Goal: Information Seeking & Learning: Learn about a topic

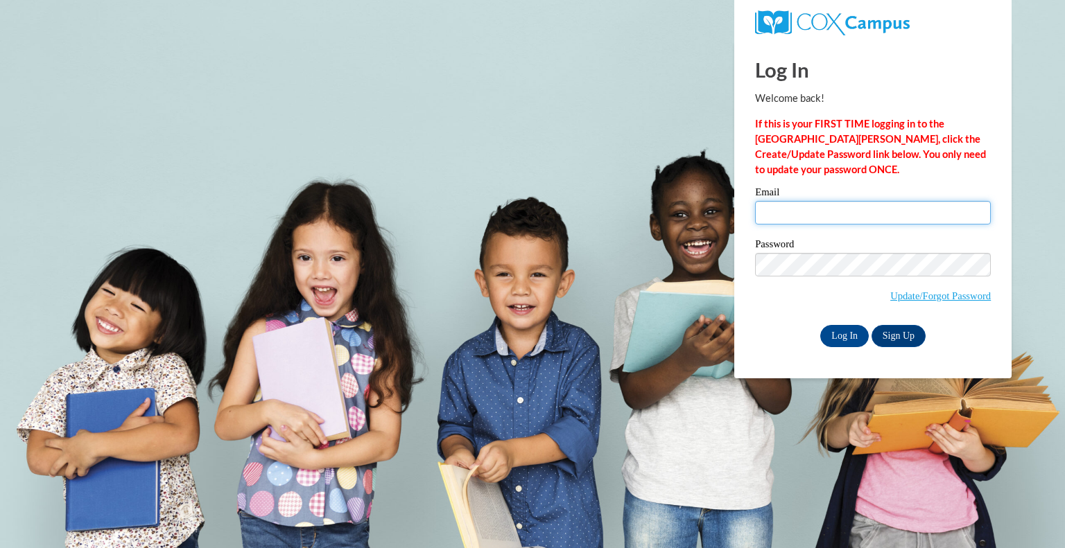
click at [816, 211] on input "Email" at bounding box center [873, 213] width 236 height 24
click at [804, 215] on input "Email" at bounding box center [873, 213] width 236 height 24
type input "[PERSON_NAME][EMAIL_ADDRESS][DOMAIN_NAME]"
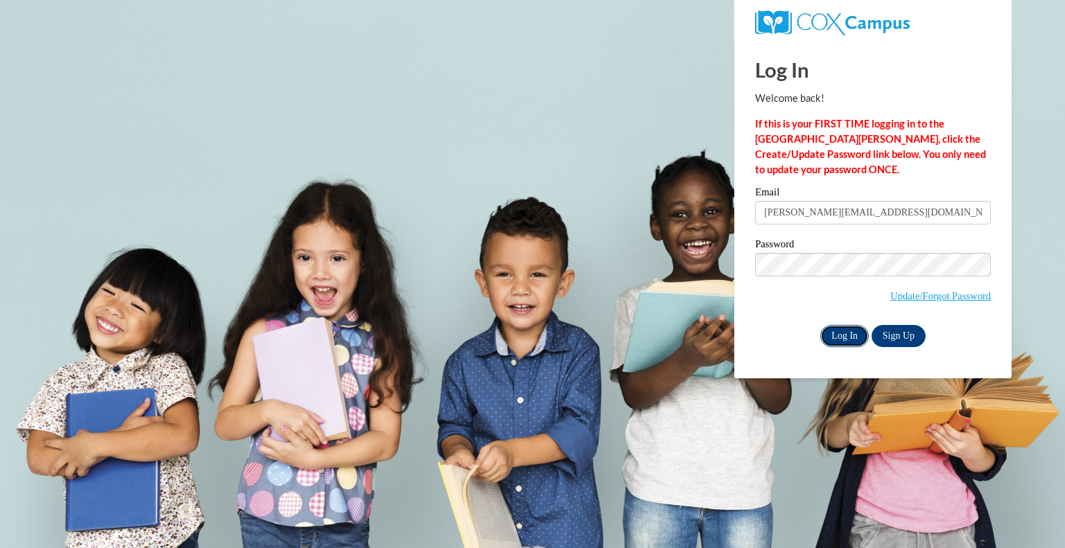
click at [839, 339] on input "Log In" at bounding box center [844, 336] width 49 height 22
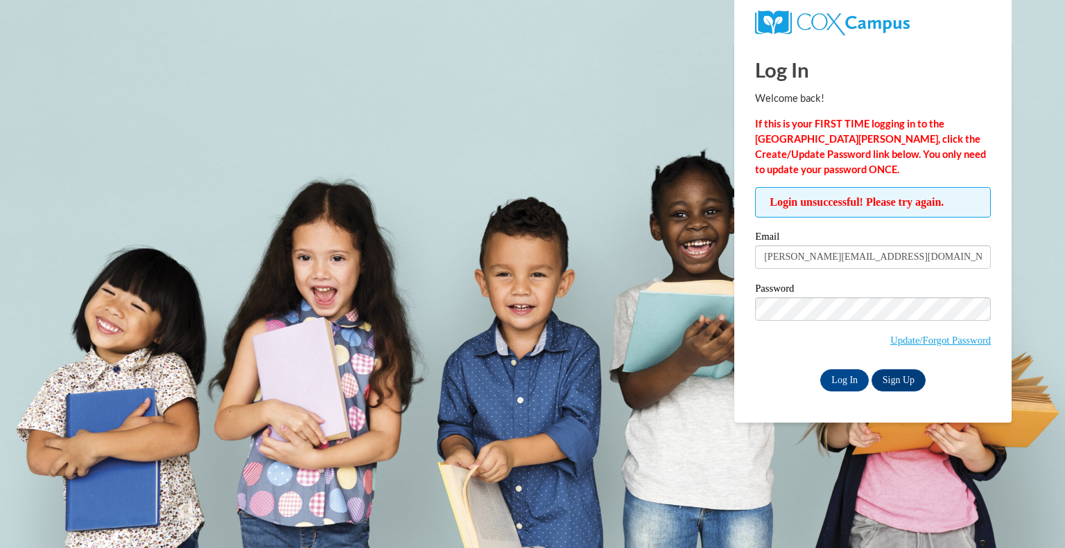
click at [820, 370] on input "Log In" at bounding box center [844, 381] width 49 height 22
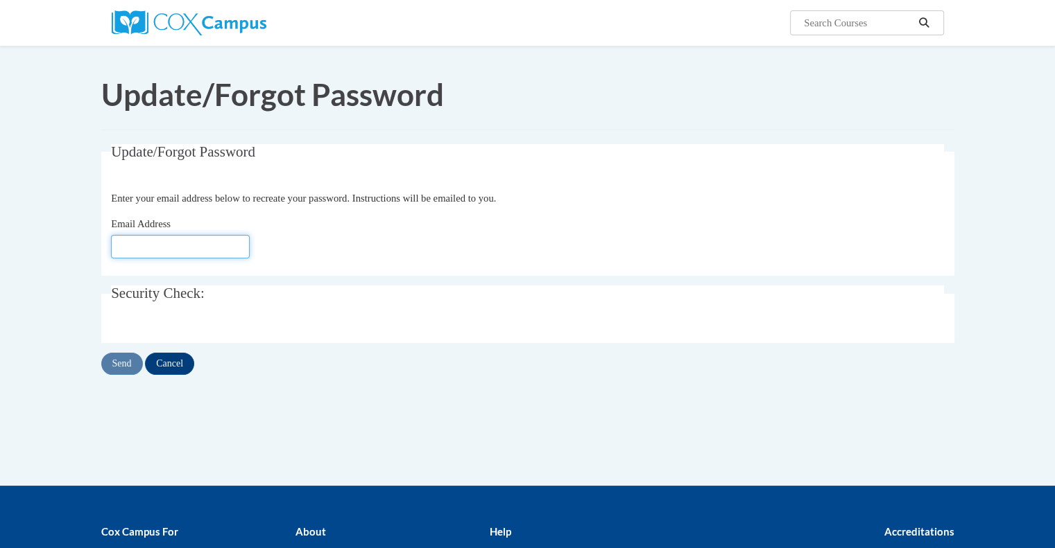
click at [206, 243] on input "Email Address" at bounding box center [180, 247] width 139 height 24
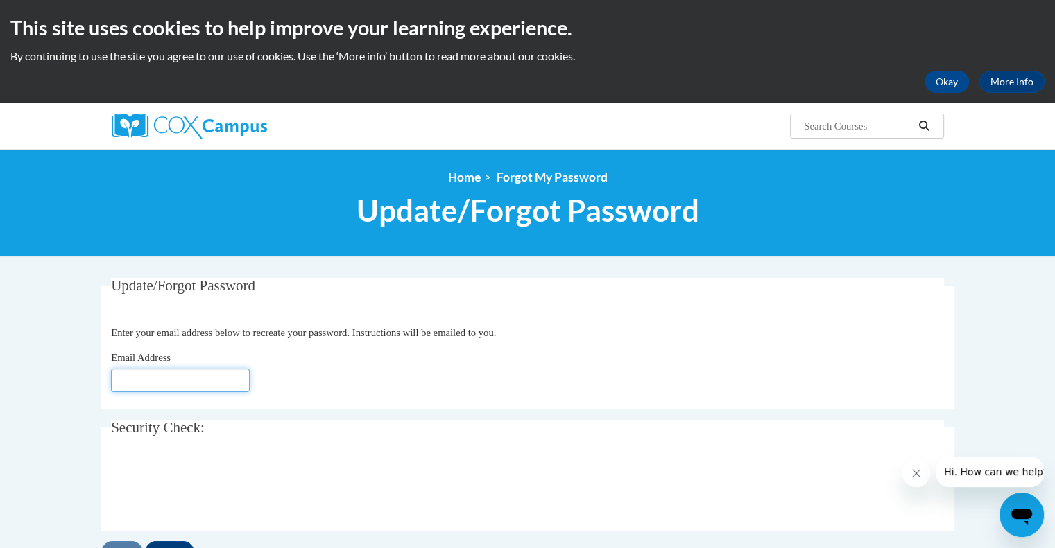
click at [171, 376] on input "Email Address" at bounding box center [180, 381] width 139 height 24
type input "[EMAIL_ADDRESS][DOMAIN_NAME]"
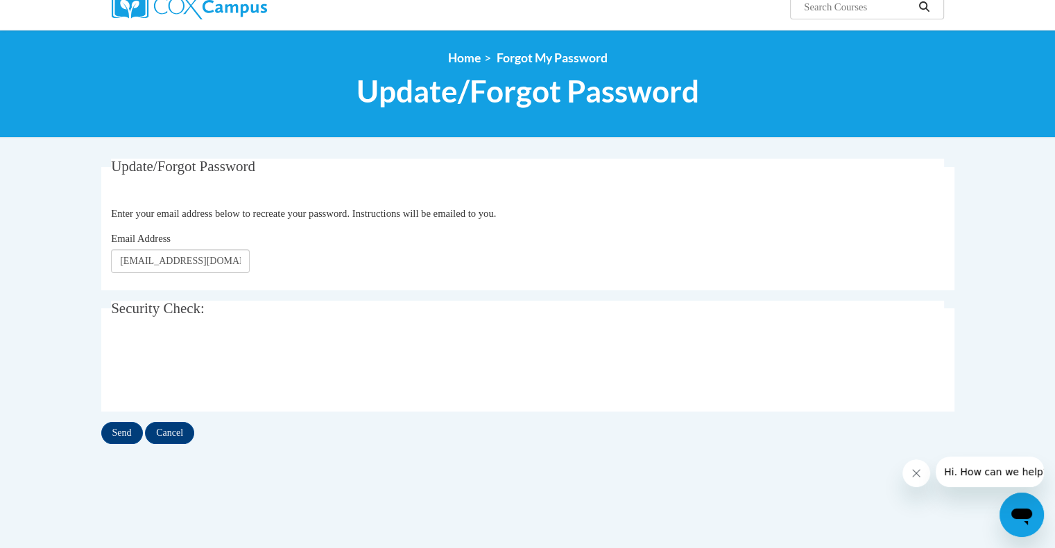
scroll to position [125, 0]
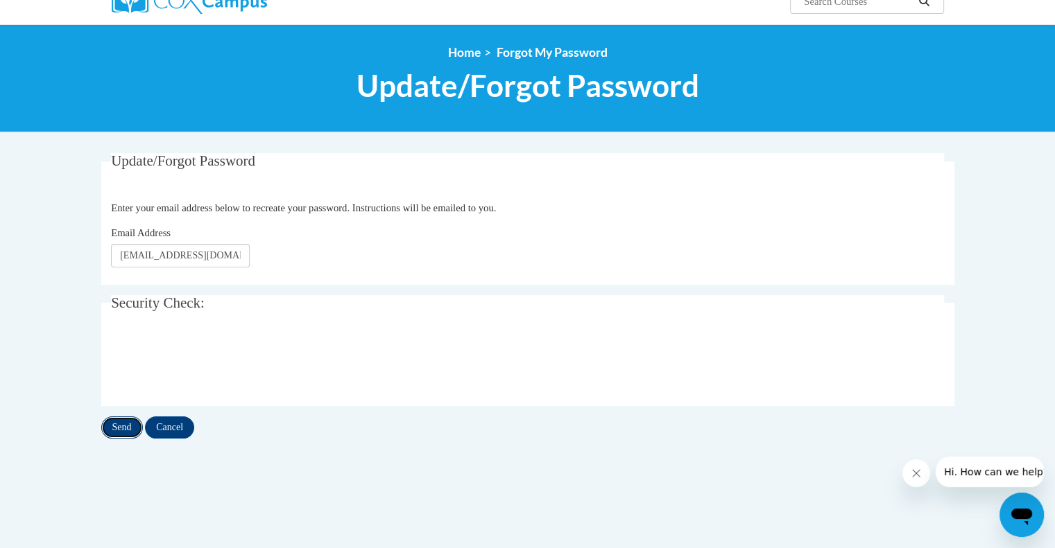
click at [130, 420] on input "Send" at bounding box center [122, 428] width 42 height 22
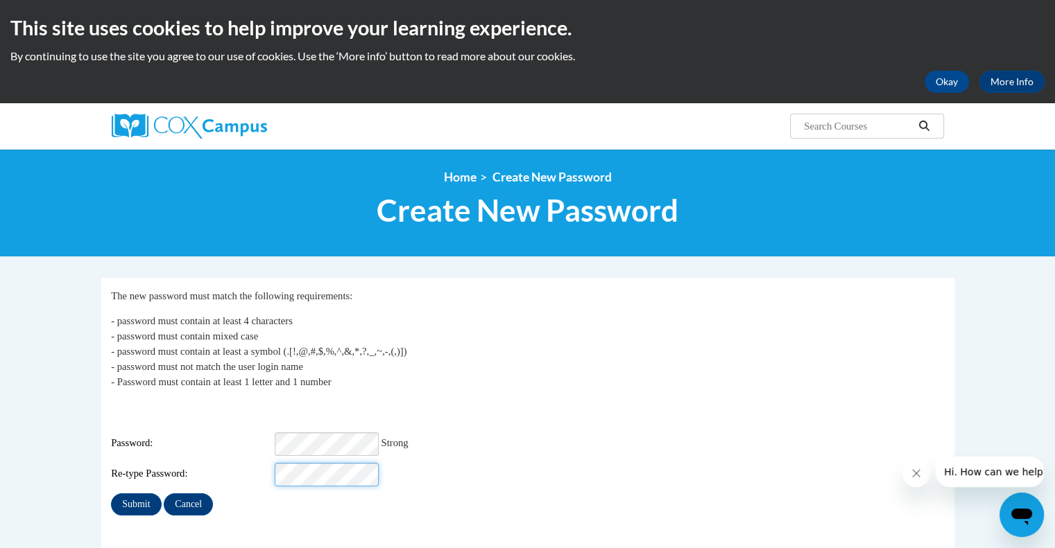
click at [111, 494] on input "Submit" at bounding box center [136, 505] width 50 height 22
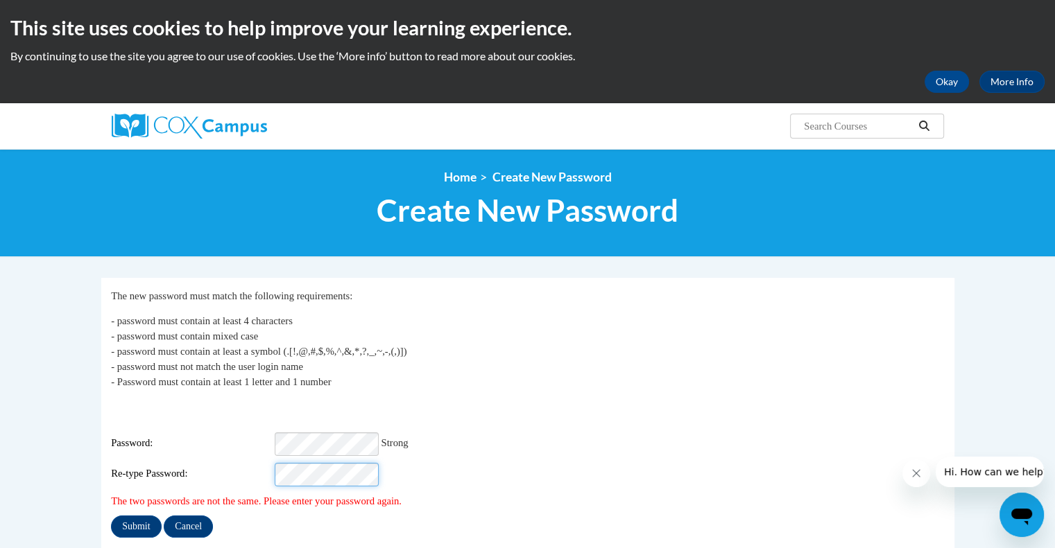
click at [111, 516] on input "Submit" at bounding box center [136, 527] width 50 height 22
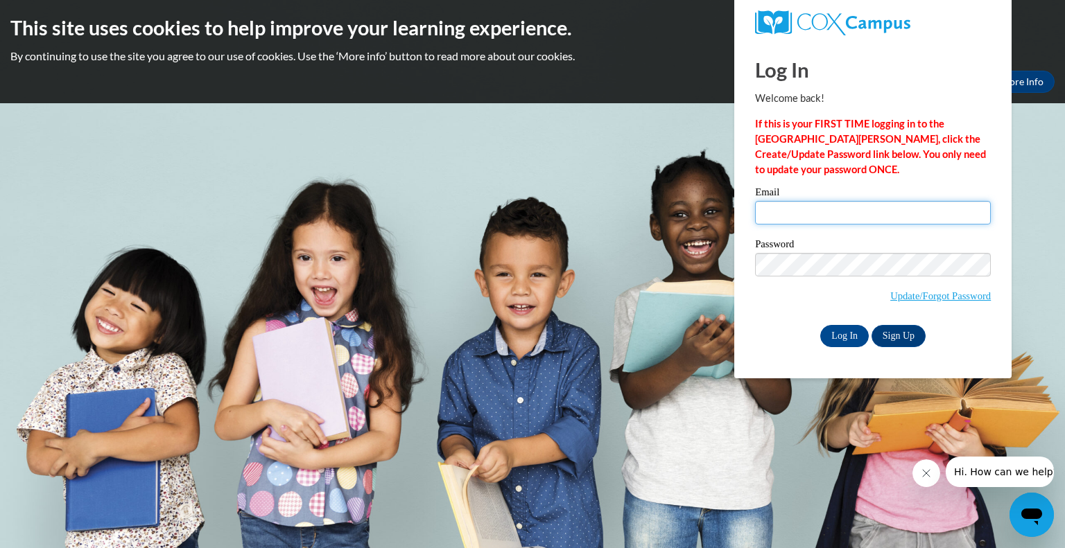
type input "pongratz.mar@bristol.k12.wi.us"
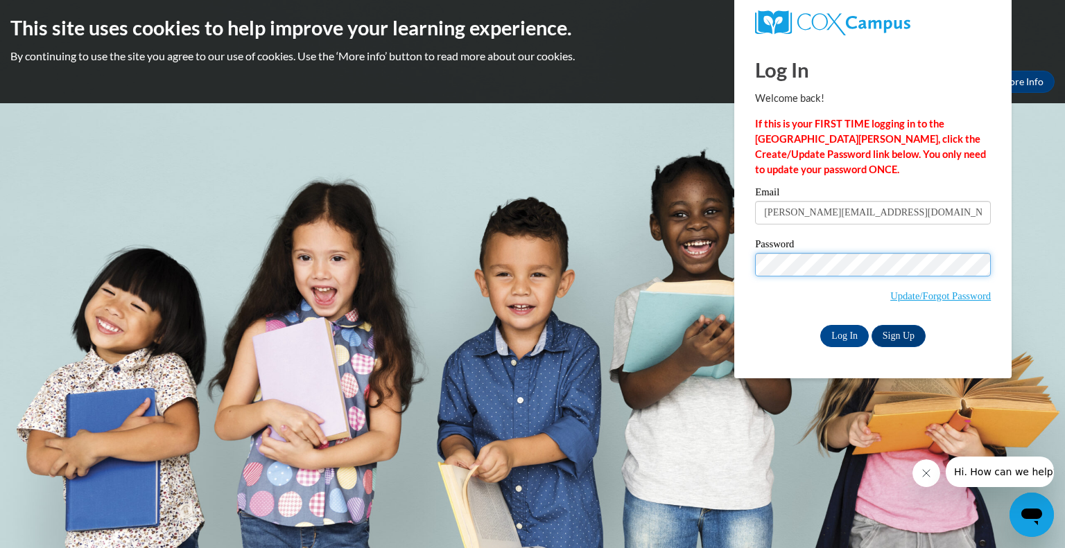
click at [677, 222] on body "This site uses cookies to help improve your learning experience. By continuing …" at bounding box center [532, 274] width 1065 height 548
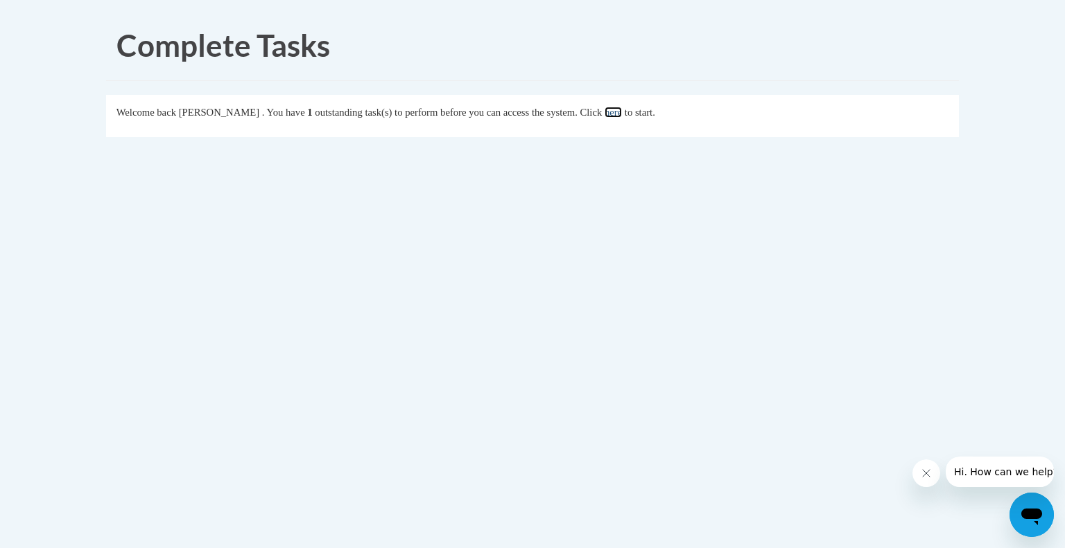
click at [622, 113] on link "here" at bounding box center [613, 112] width 17 height 11
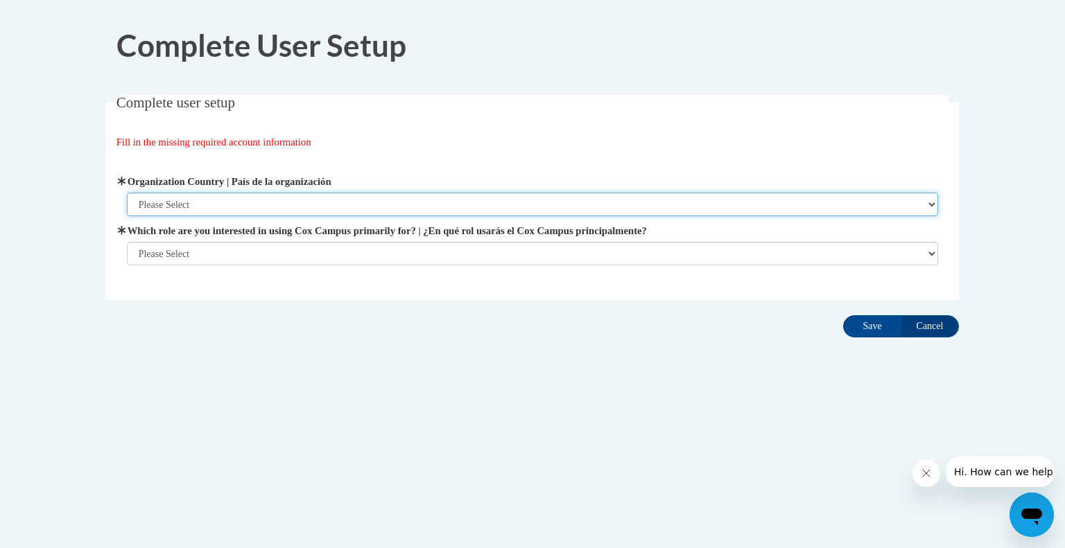
click at [273, 207] on select "Please Select [GEOGRAPHIC_DATA] | [GEOGRAPHIC_DATA] Outside of [GEOGRAPHIC_DATA…" at bounding box center [533, 205] width 812 height 24
select select "ad49bcad-a171-4b2e-b99c-48b446064914"
click at [127, 193] on select "Please Select [GEOGRAPHIC_DATA] | [GEOGRAPHIC_DATA] Outside of [GEOGRAPHIC_DATA…" at bounding box center [533, 205] width 812 height 24
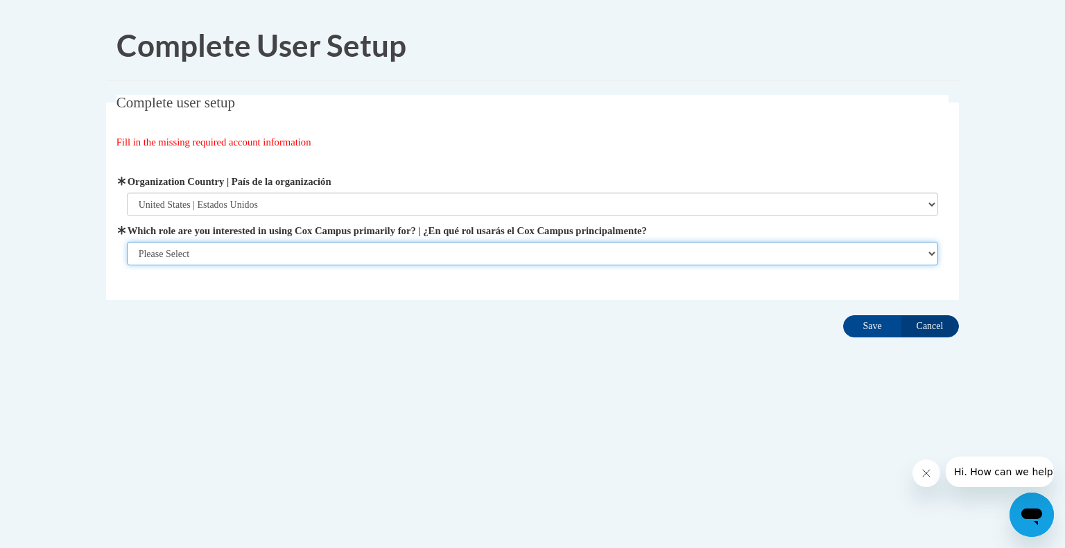
click at [235, 249] on select "Please Select College/University | Colegio/Universidad Community/Nonprofit Part…" at bounding box center [533, 254] width 812 height 24
select select "fbf2d438-af2f-41f8-98f1-81c410e29de3"
click at [127, 266] on select "Please Select College/University | Colegio/Universidad Community/Nonprofit Part…" at bounding box center [533, 254] width 812 height 24
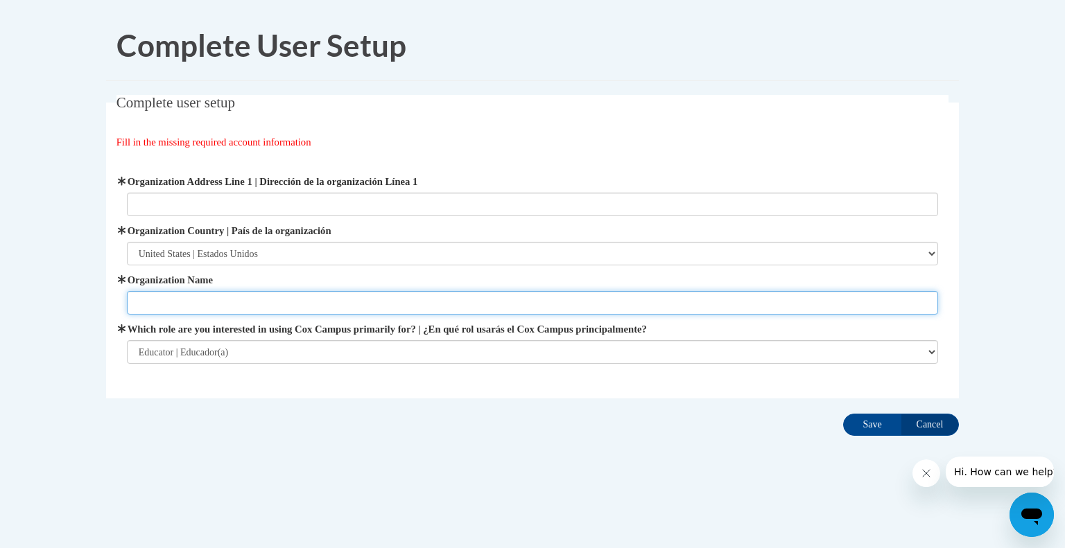
click at [218, 295] on input "Organization Name" at bounding box center [533, 303] width 812 height 24
type input "Bristol School District"
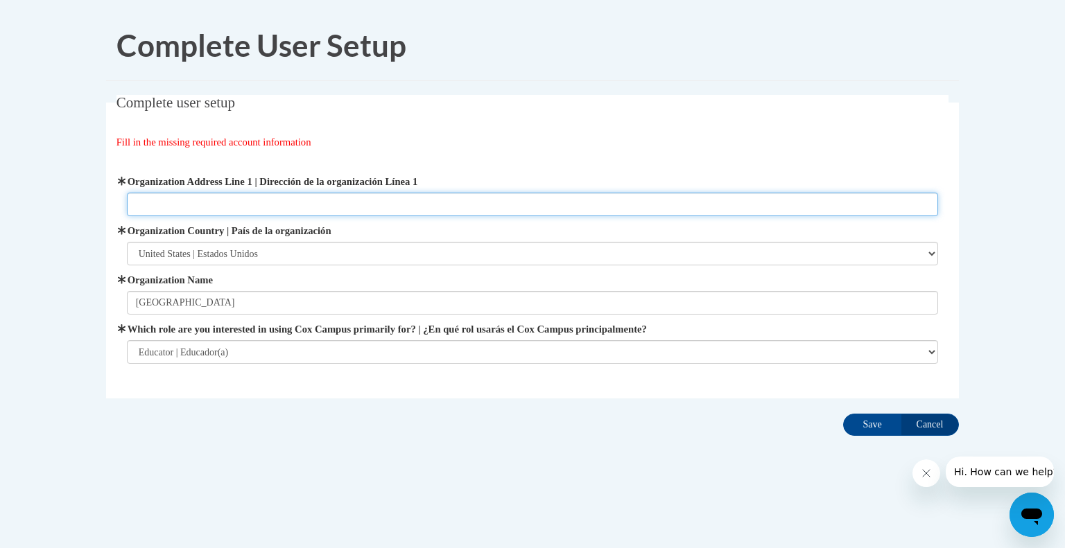
click at [212, 194] on input "Organization Address Line 1 | Dirección de la organización Línea 1" at bounding box center [533, 205] width 812 height 24
paste input "20121 83rd Street"
type input "20121 83rd Street, Bristol, Wisconsin 53104"
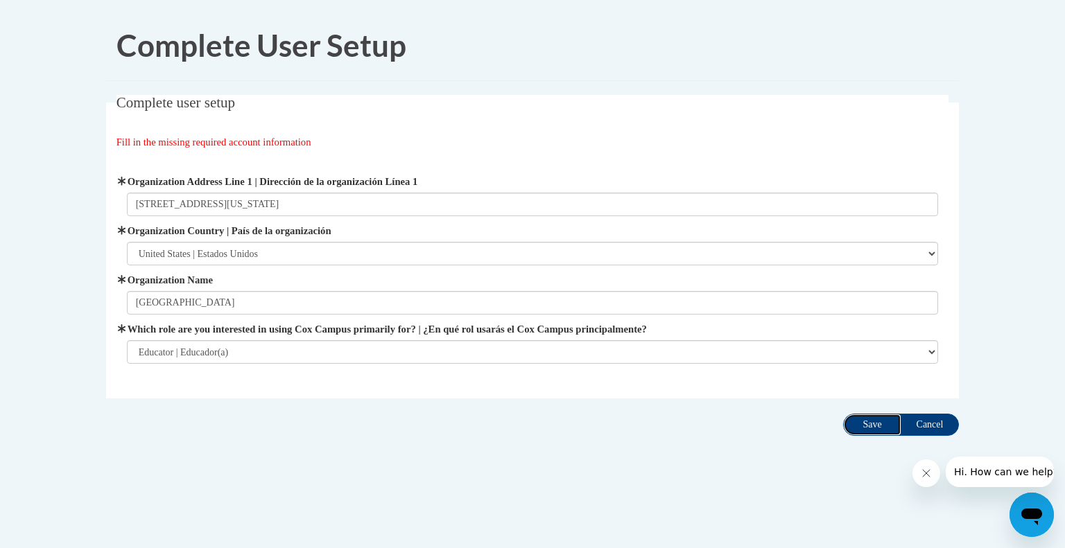
click at [859, 428] on input "Save" at bounding box center [872, 425] width 58 height 22
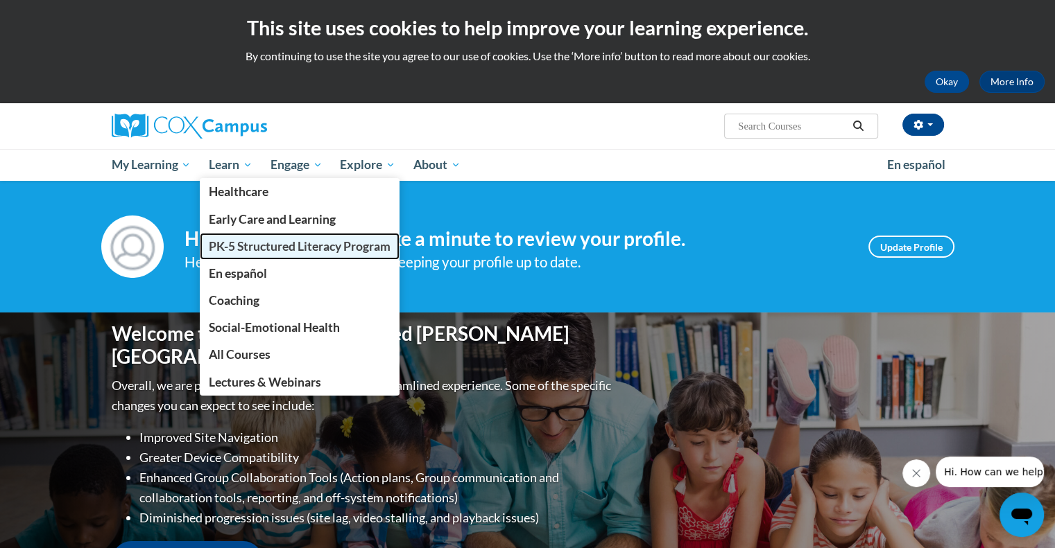
click at [263, 244] on span "PK-5 Structured Literacy Program" at bounding box center [300, 246] width 182 height 15
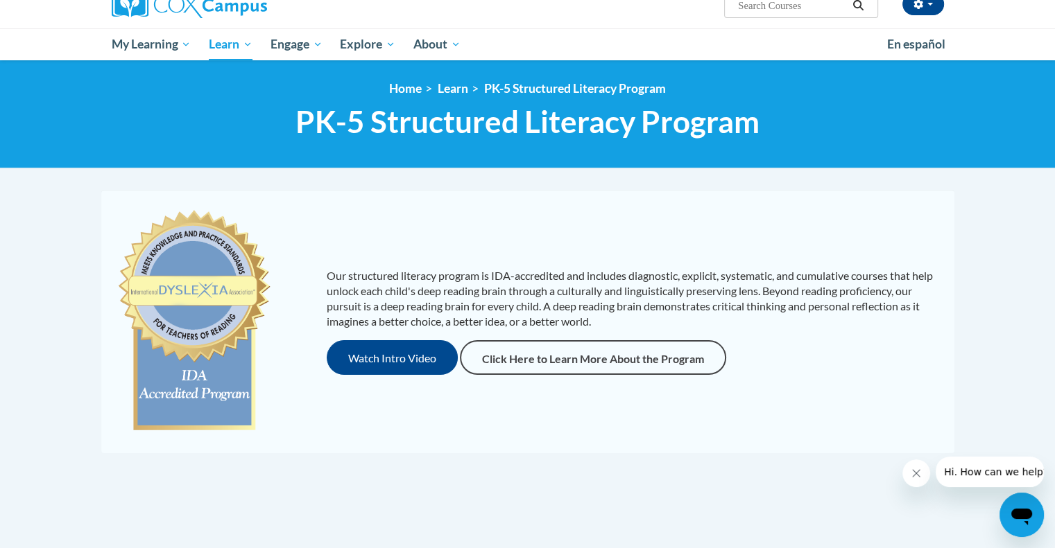
scroll to position [119, 0]
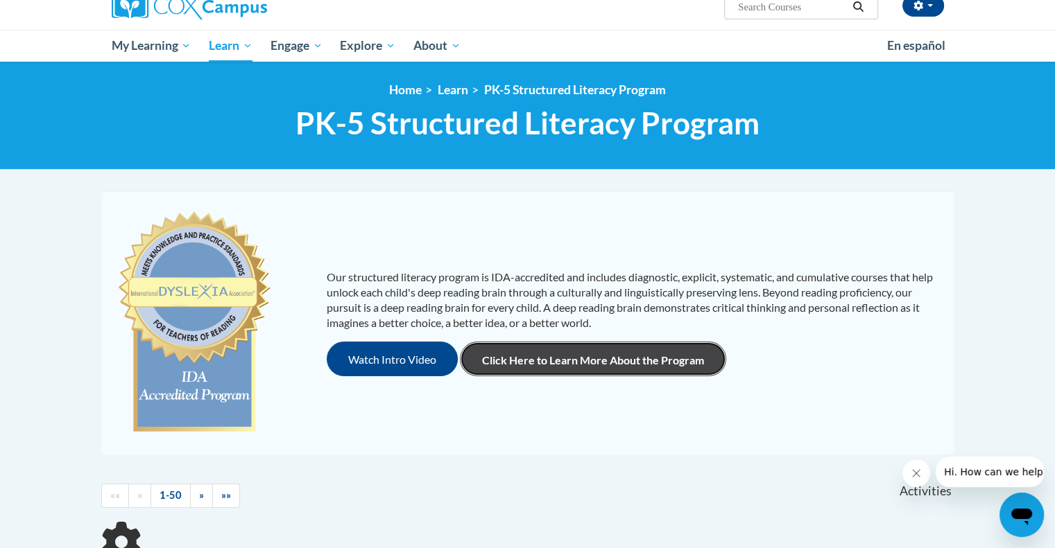
click at [527, 354] on link "Click Here to Learn More About the Program" at bounding box center [593, 359] width 266 height 35
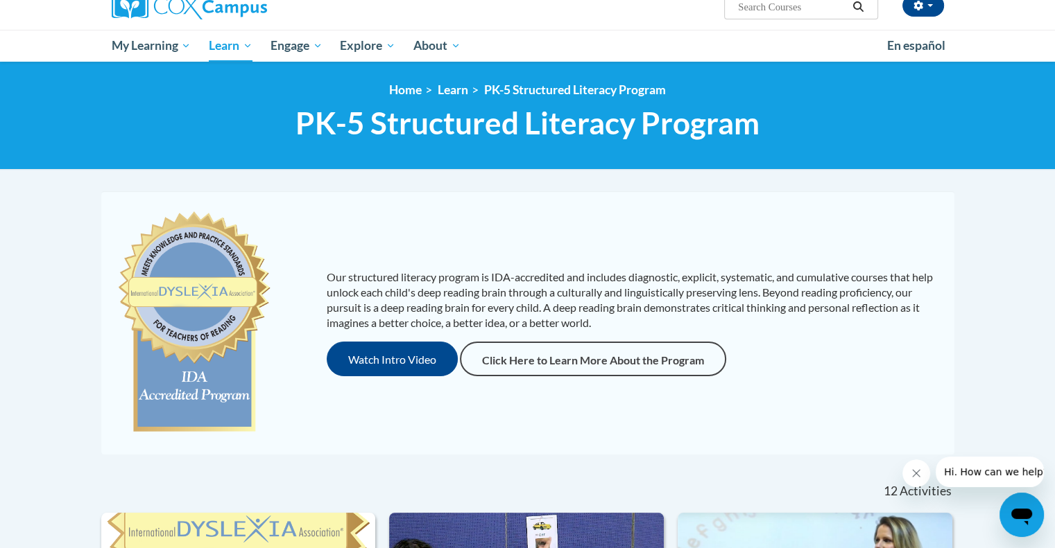
click at [804, 6] on input "Search..." at bounding box center [791, 7] width 111 height 17
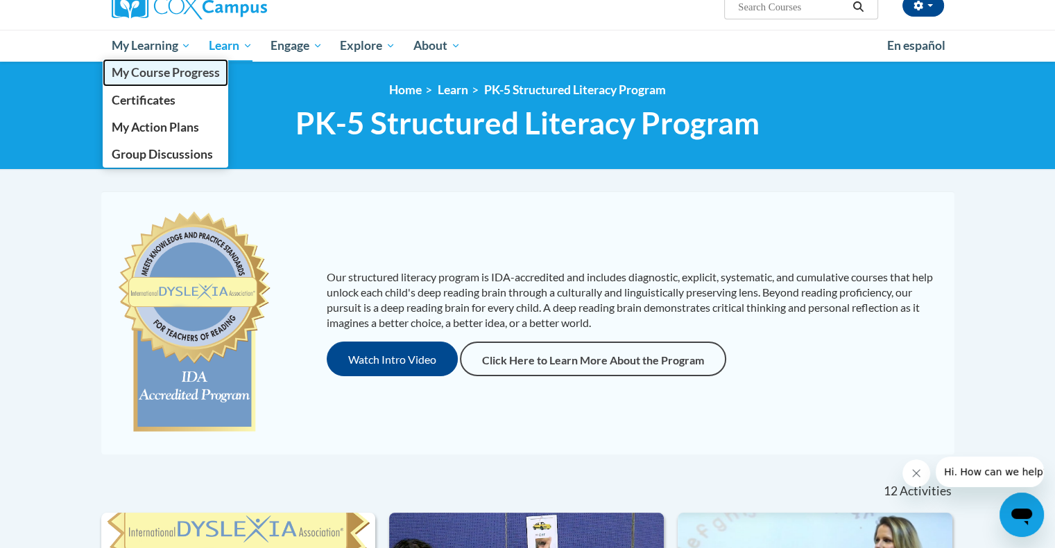
click at [182, 66] on span "My Course Progress" at bounding box center [165, 72] width 108 height 15
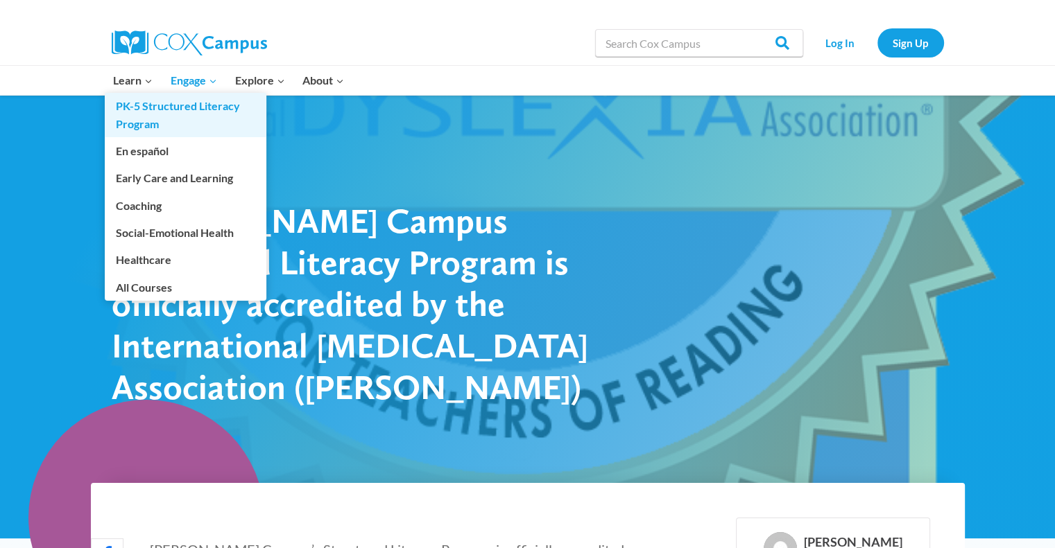
click at [137, 113] on link "PK-5 Structured Literacy Program" at bounding box center [186, 115] width 162 height 44
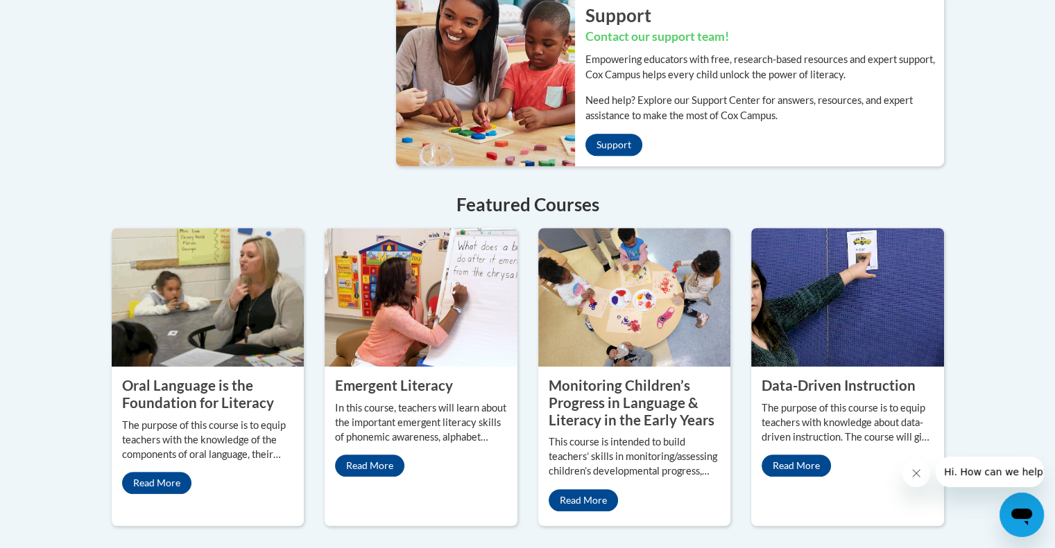
scroll to position [789, 0]
click at [915, 473] on icon "Close message from company" at bounding box center [916, 473] width 7 height 7
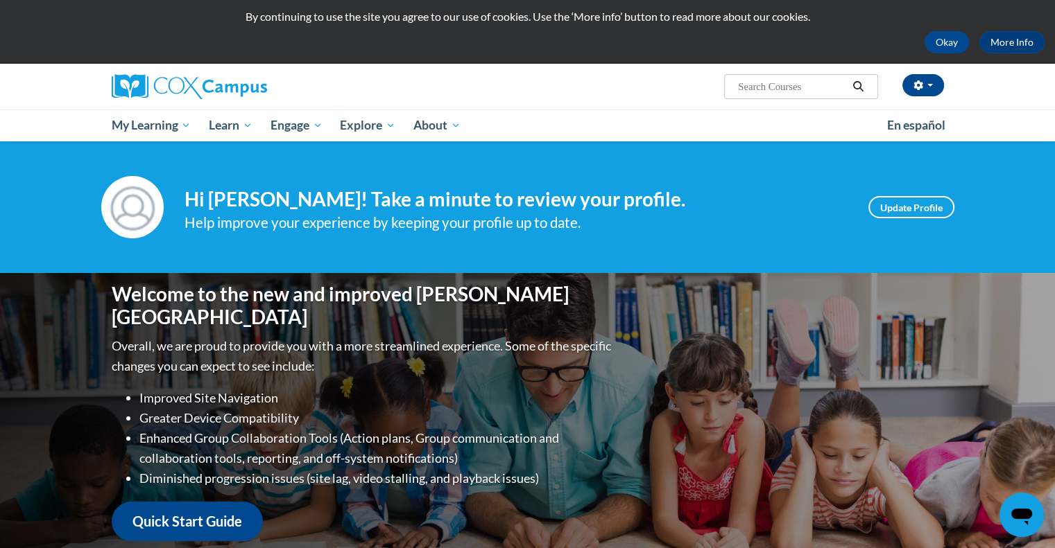
scroll to position [31, 0]
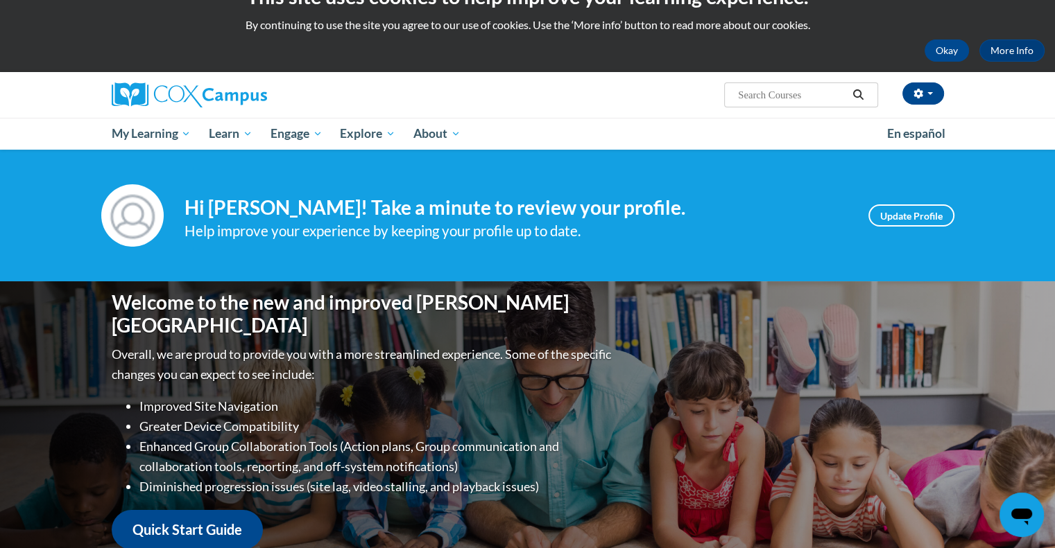
click at [760, 98] on input "Search..." at bounding box center [791, 95] width 111 height 17
type input "vocabulary"
click at [856, 96] on icon "Search" at bounding box center [858, 94] width 12 height 10
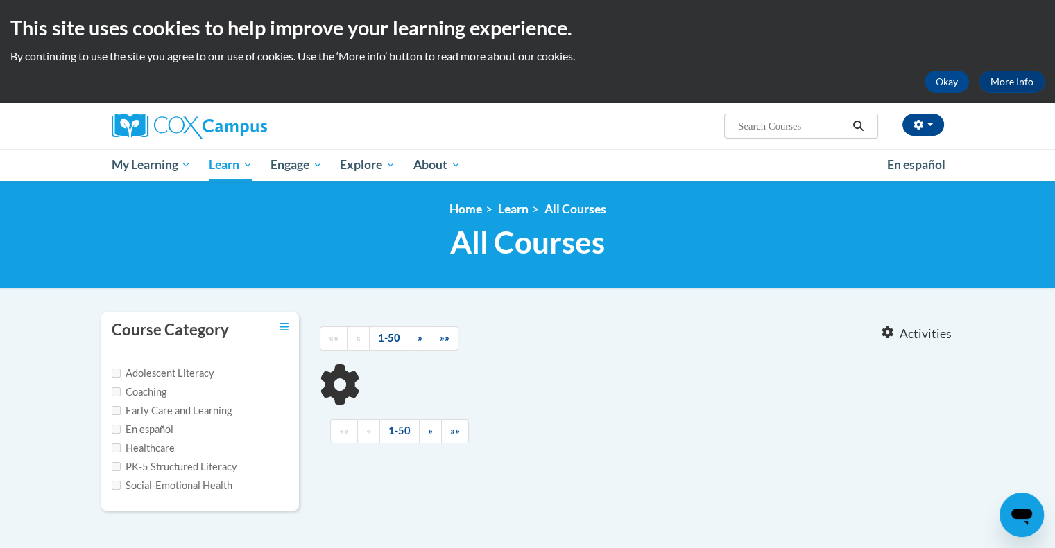
type input "vocabulary"
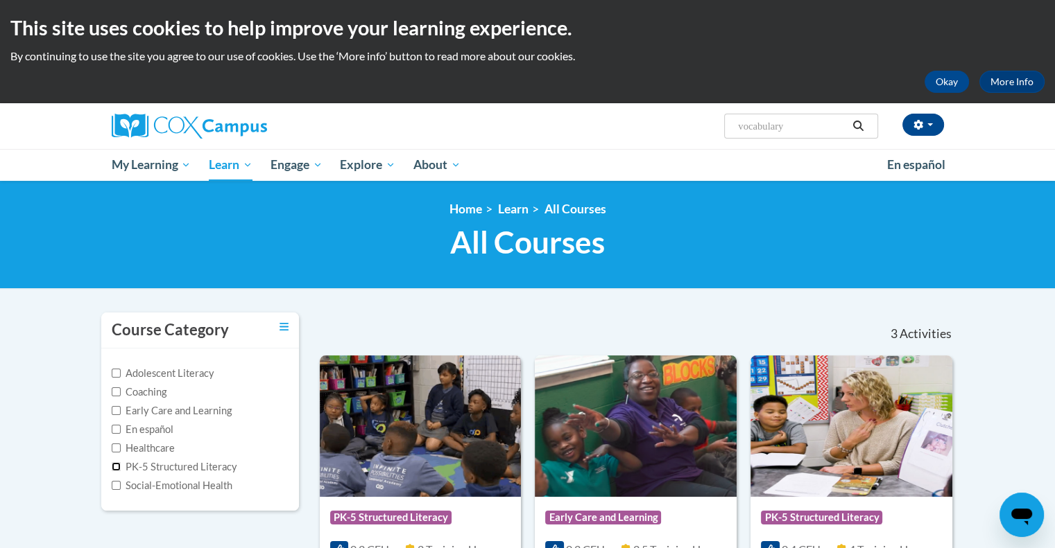
click at [117, 468] on input "PK-5 Structured Literacy" at bounding box center [116, 467] width 9 height 9
checkbox input "true"
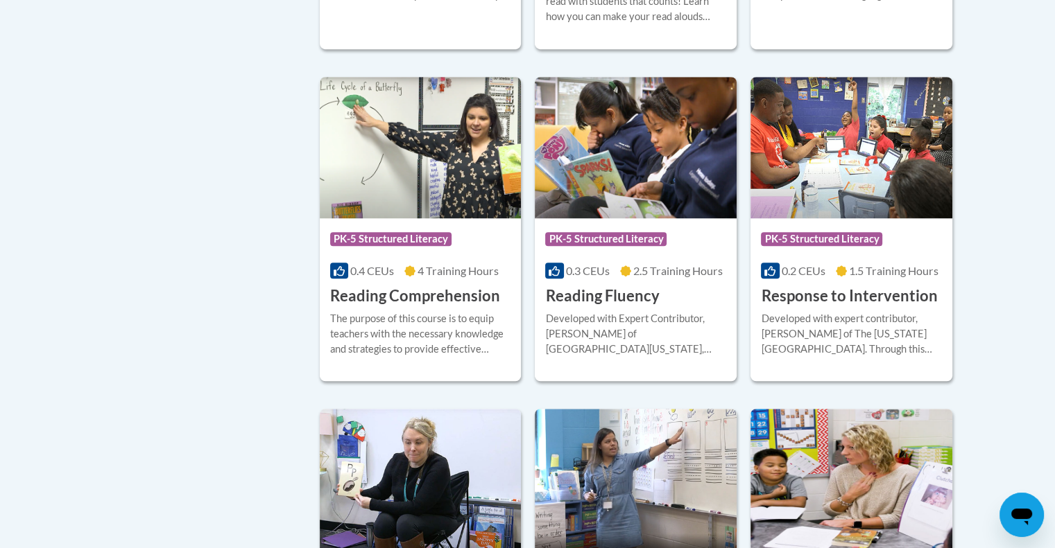
scroll to position [1019, 0]
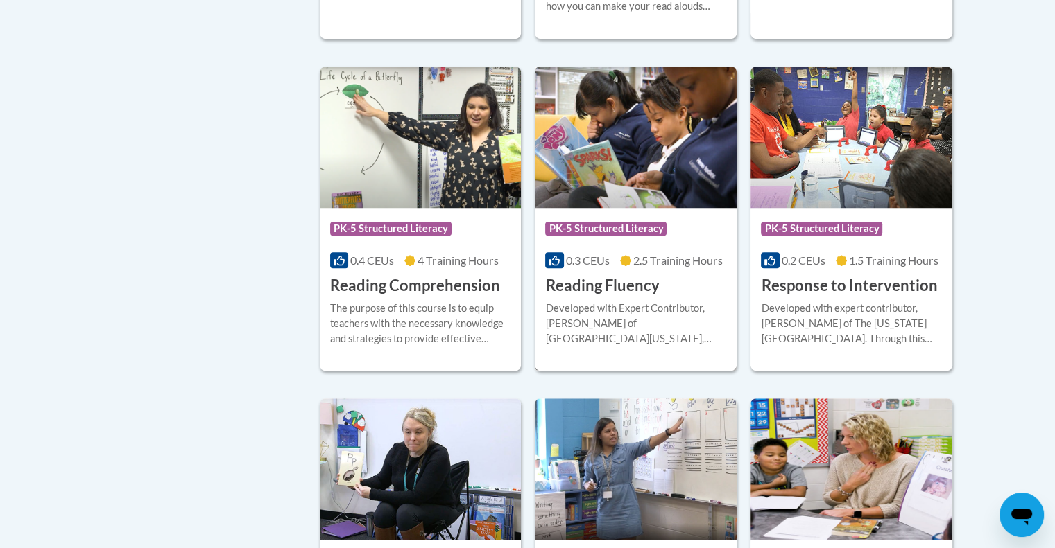
click at [614, 291] on h3 "Reading Fluency" at bounding box center [602, 285] width 114 height 21
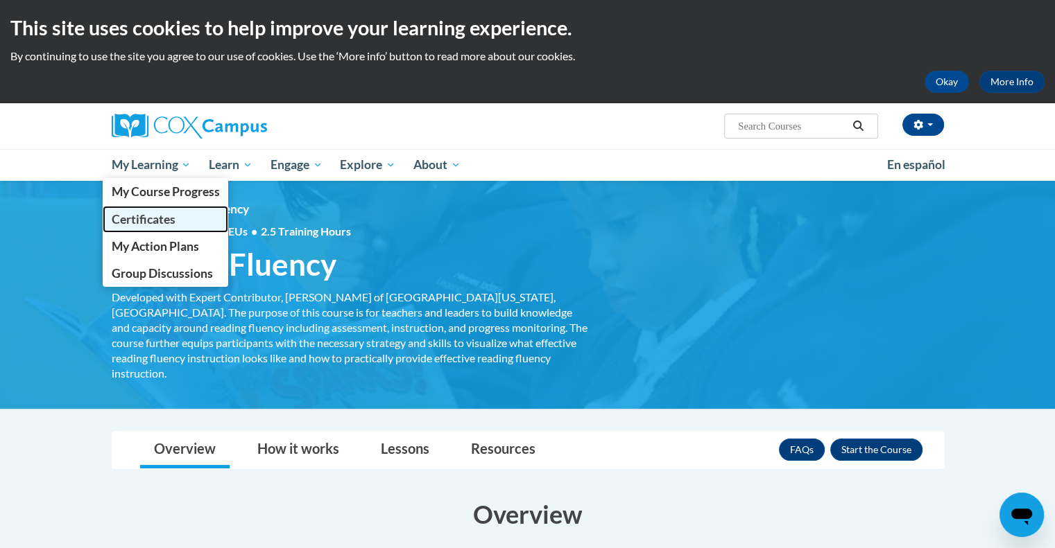
click at [151, 218] on span "Certificates" at bounding box center [143, 219] width 64 height 15
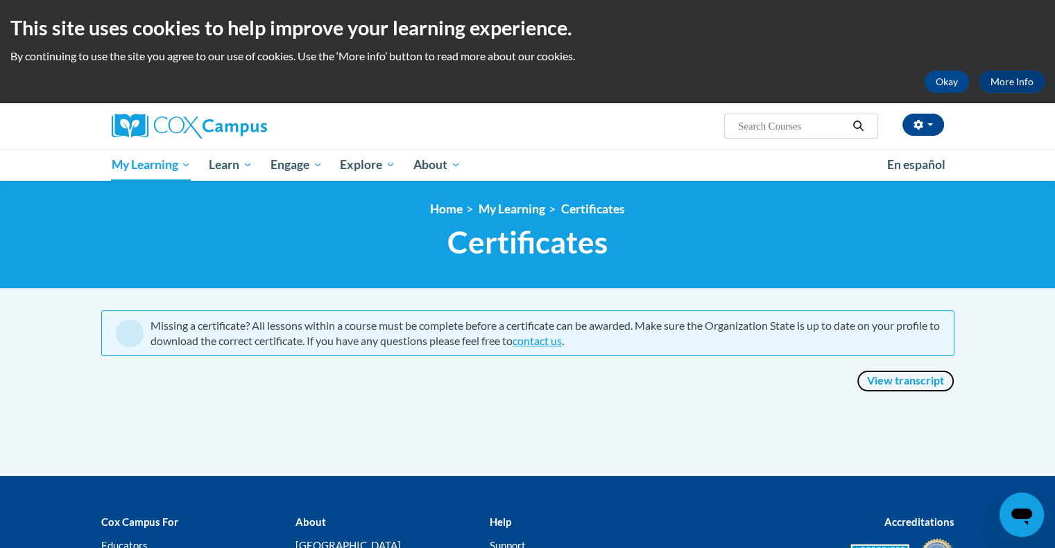
click at [886, 377] on link "View transcript" at bounding box center [905, 381] width 98 height 22
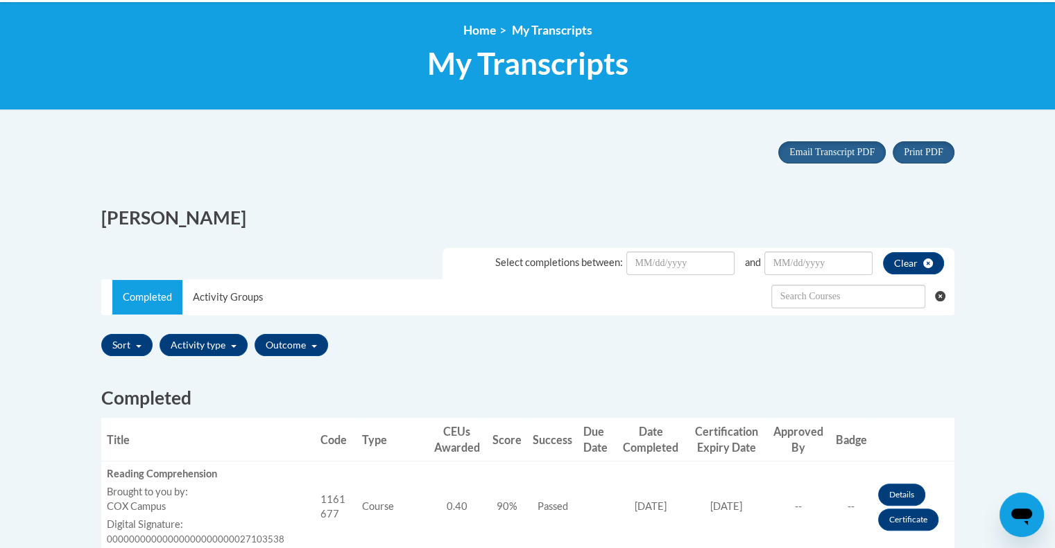
scroll to position [173, 0]
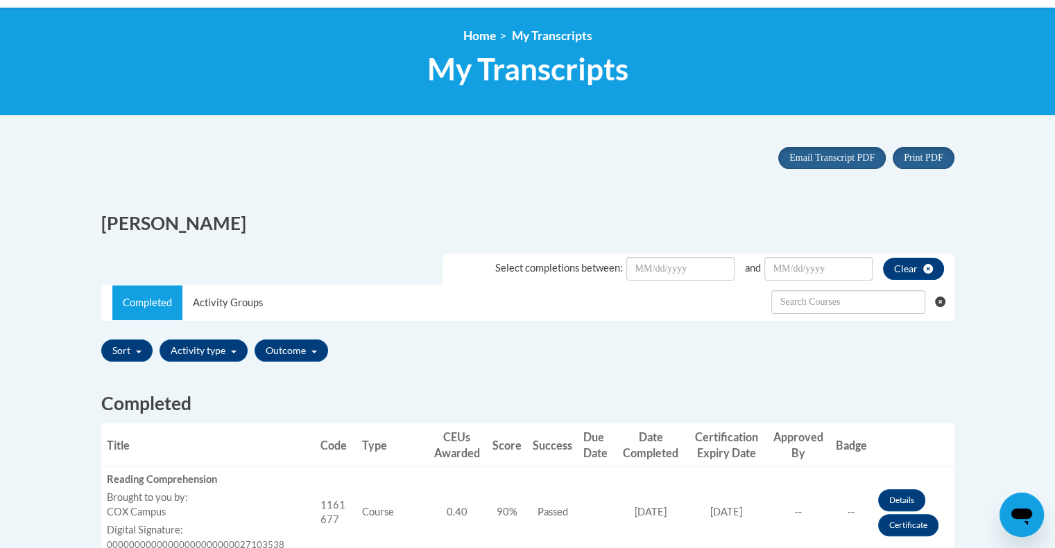
drag, startPoint x: 1058, startPoint y: 146, endPoint x: 1060, endPoint y: 198, distance: 51.3
click at [1054, 198] on html "This site uses cookies to help improve your learning experience. By continuing …" at bounding box center [527, 101] width 1055 height 548
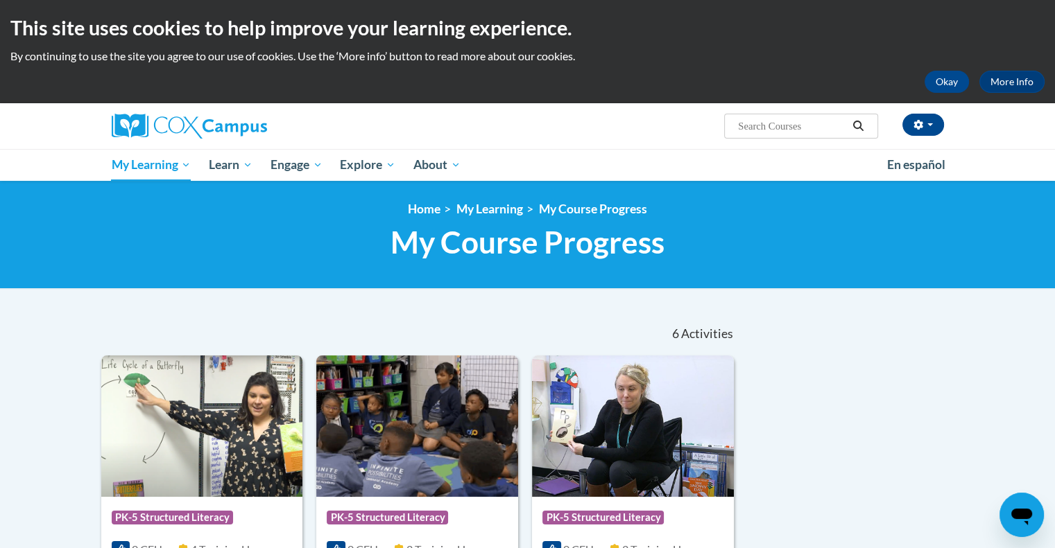
click at [754, 135] on span "Search Search..." at bounding box center [800, 126] width 153 height 25
click at [759, 125] on input "Search..." at bounding box center [791, 126] width 111 height 17
type input "vocabulary"
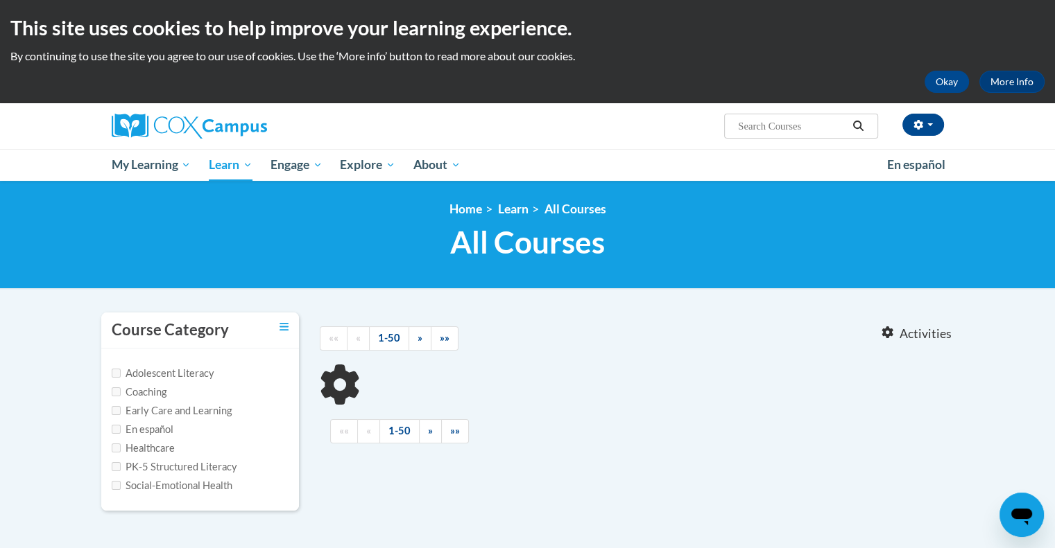
type input "vocabulary"
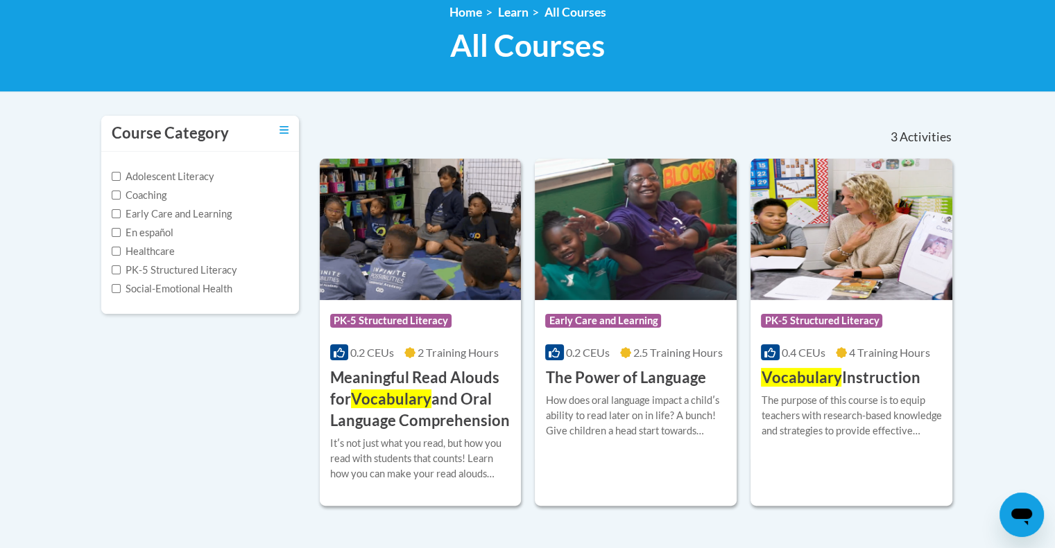
scroll to position [203, 0]
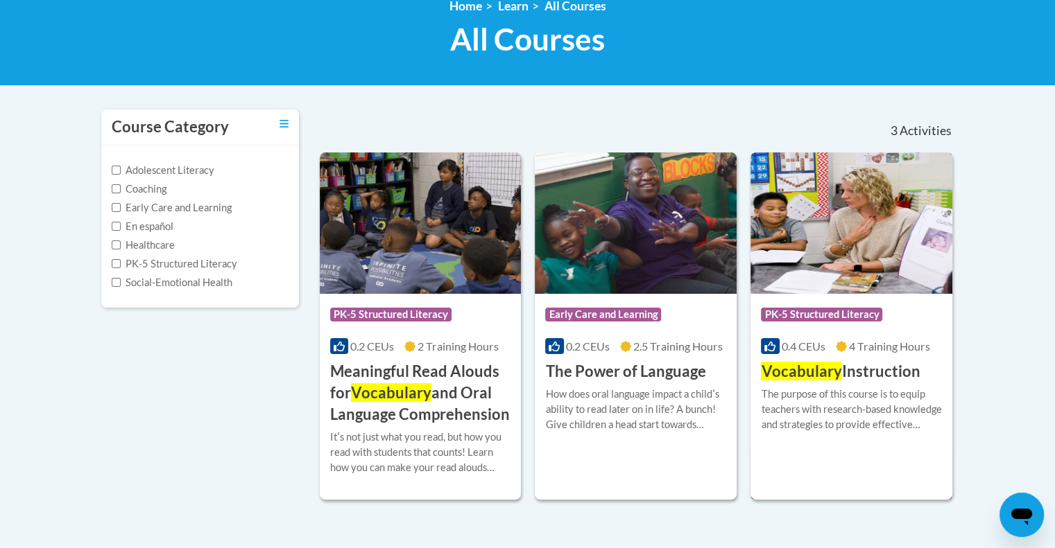
click at [836, 372] on span "Vocabulary" at bounding box center [801, 371] width 80 height 19
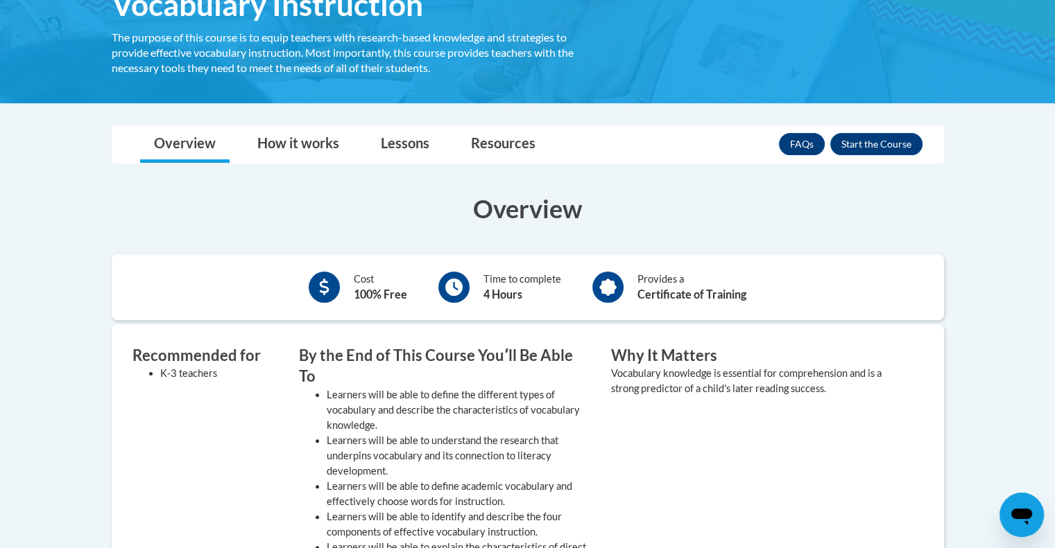
scroll to position [216, 0]
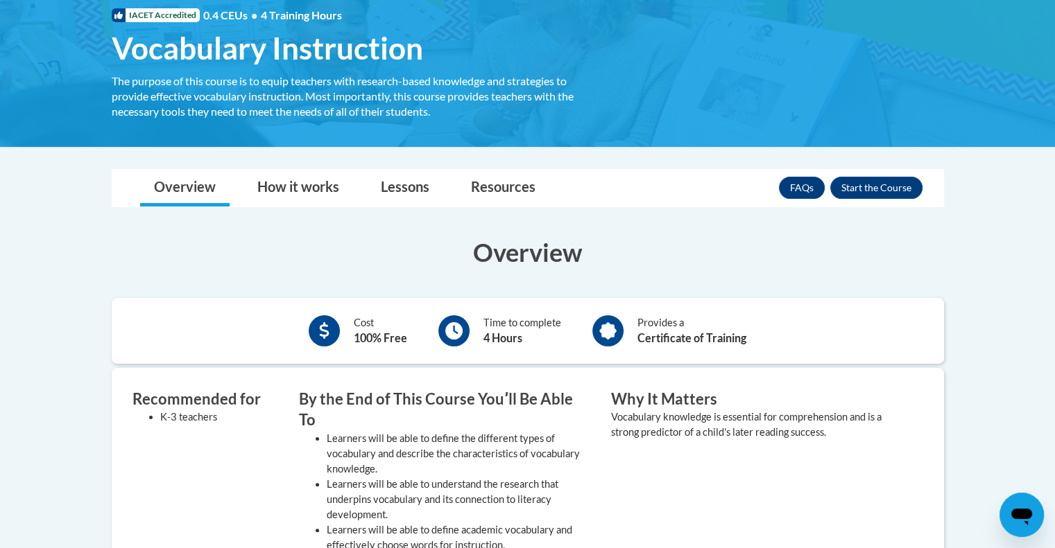
drag, startPoint x: 1059, startPoint y: 124, endPoint x: 1042, endPoint y: 204, distance: 81.6
click at [1042, 204] on html "This site uses cookies to help improve your learning experience. By continuing …" at bounding box center [527, 58] width 1055 height 548
click at [869, 189] on button "Enroll" at bounding box center [876, 188] width 92 height 22
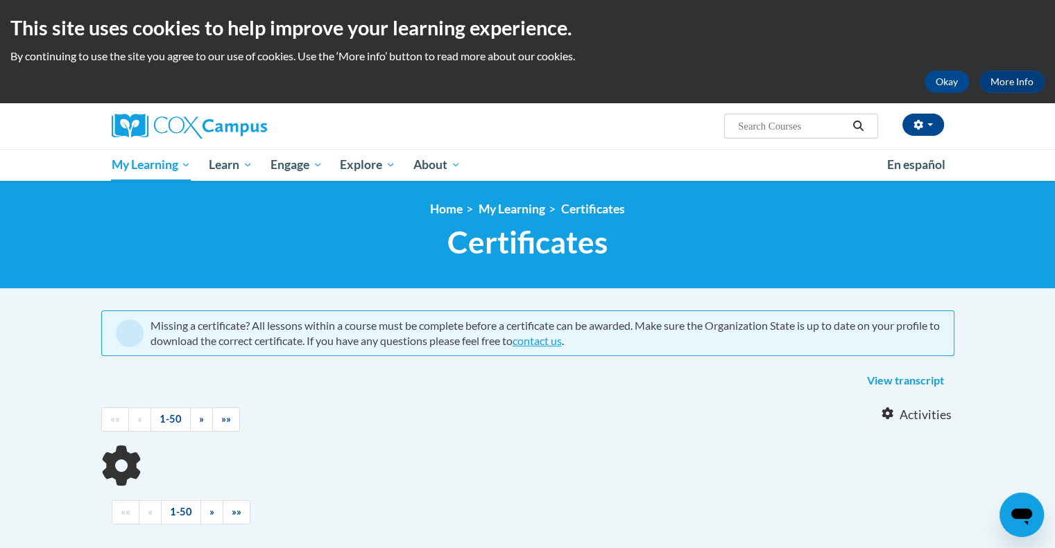
click at [763, 128] on input "Search..." at bounding box center [791, 126] width 111 height 17
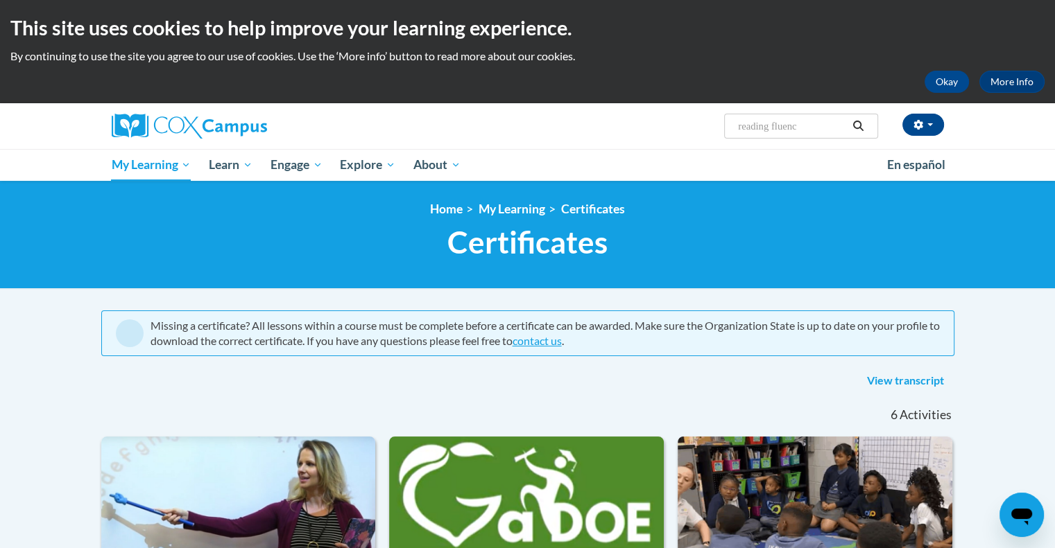
type input "reading fluency"
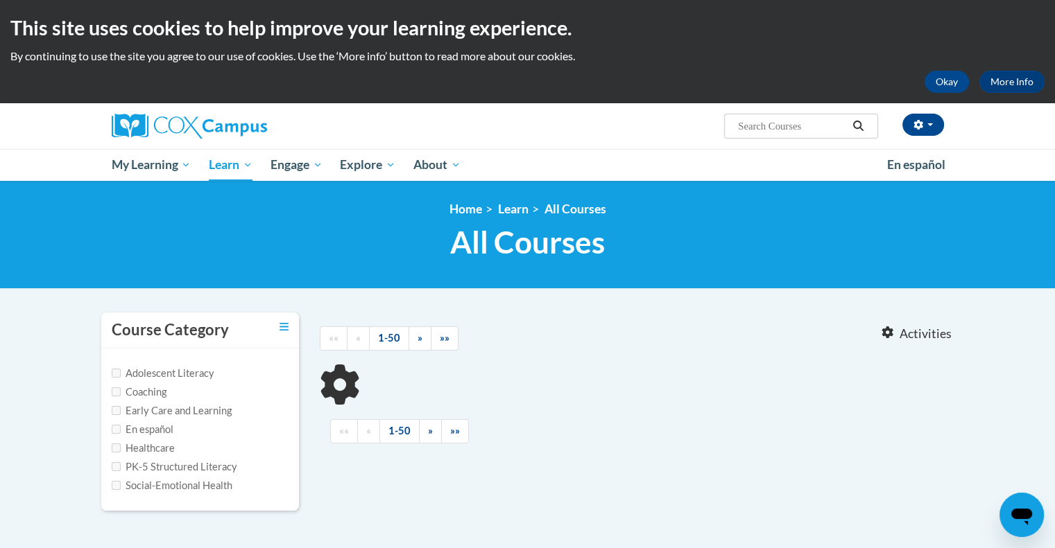
type input "reading fluency"
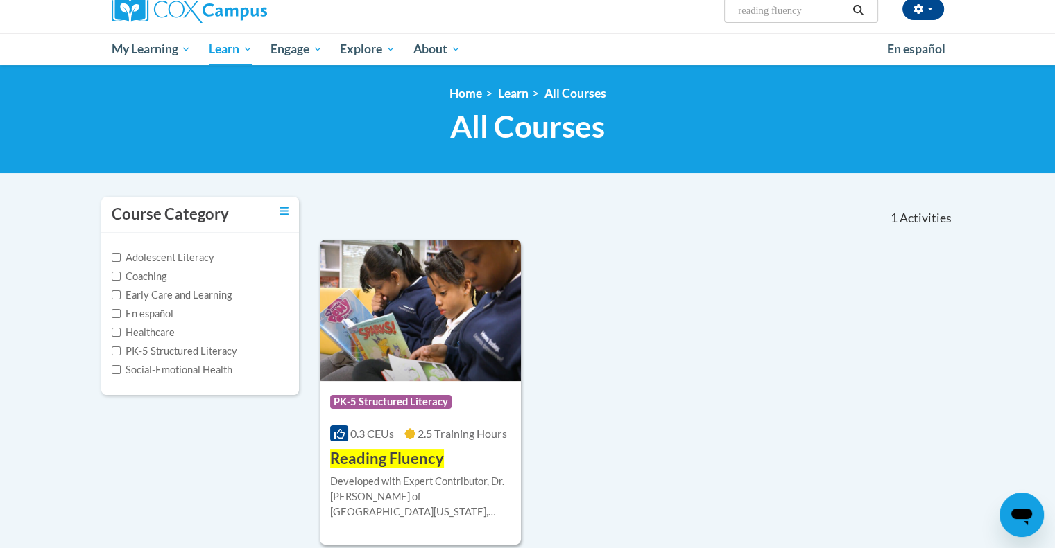
scroll to position [139, 0]
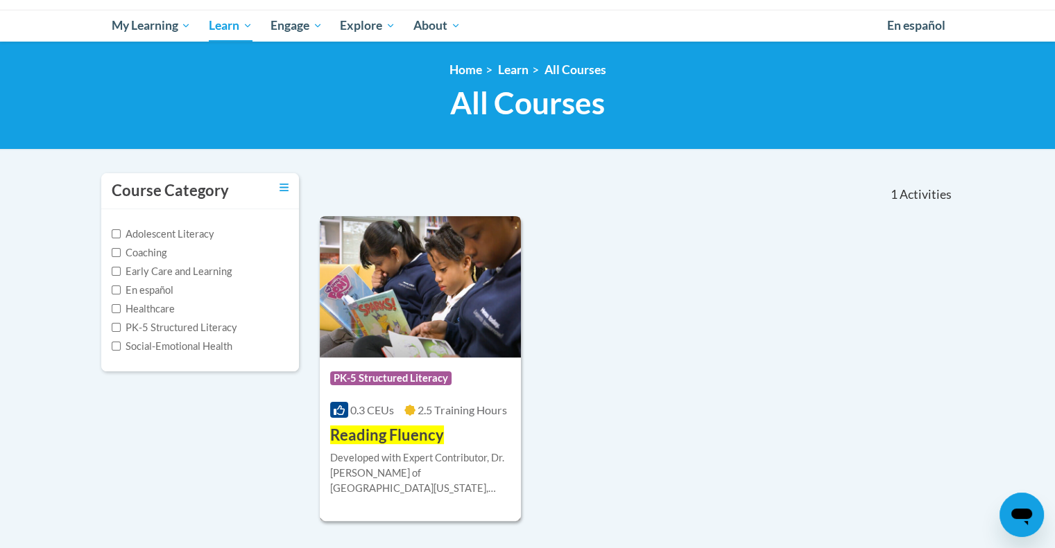
click at [389, 436] on span "Reading Fluency" at bounding box center [387, 435] width 114 height 19
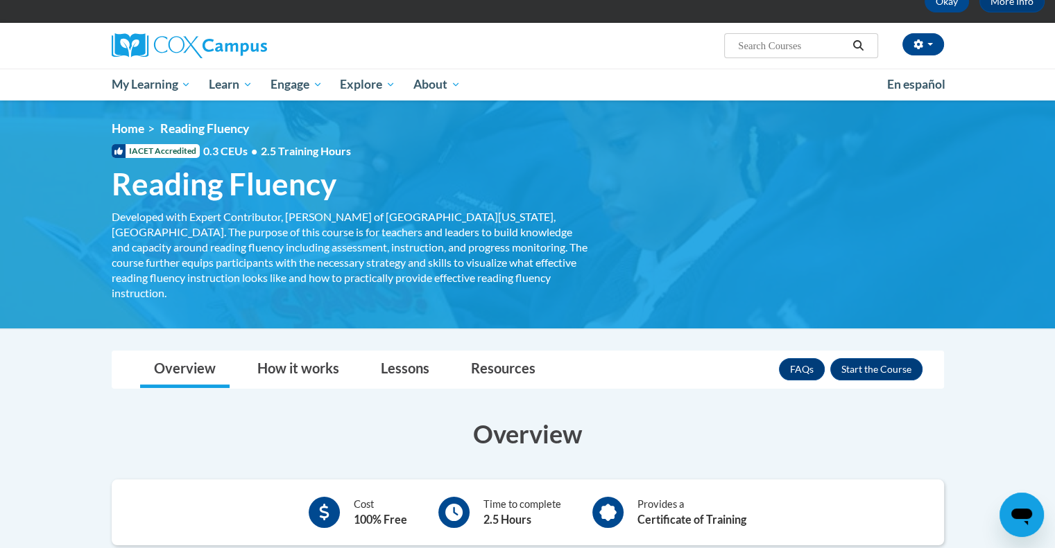
scroll to position [77, 0]
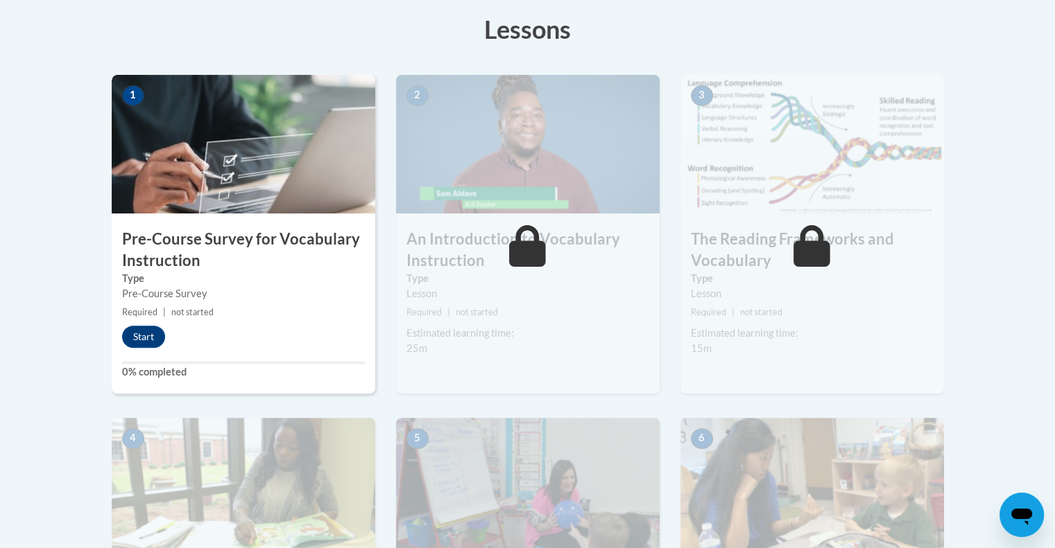
scroll to position [361, 0]
